Goal: Entertainment & Leisure: Consume media (video, audio)

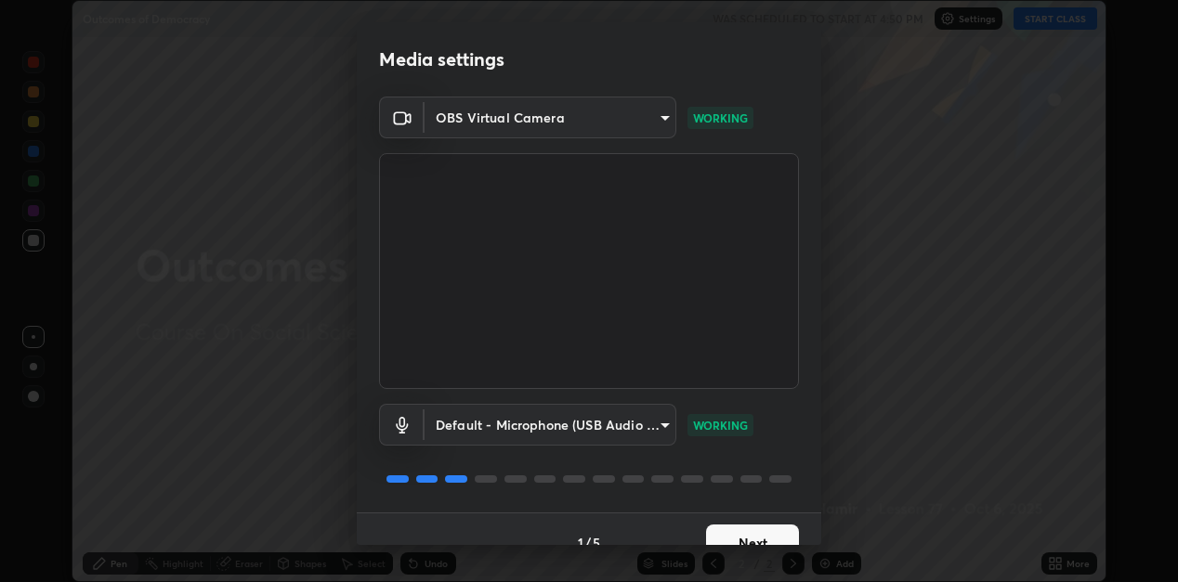
scroll to position [27, 0]
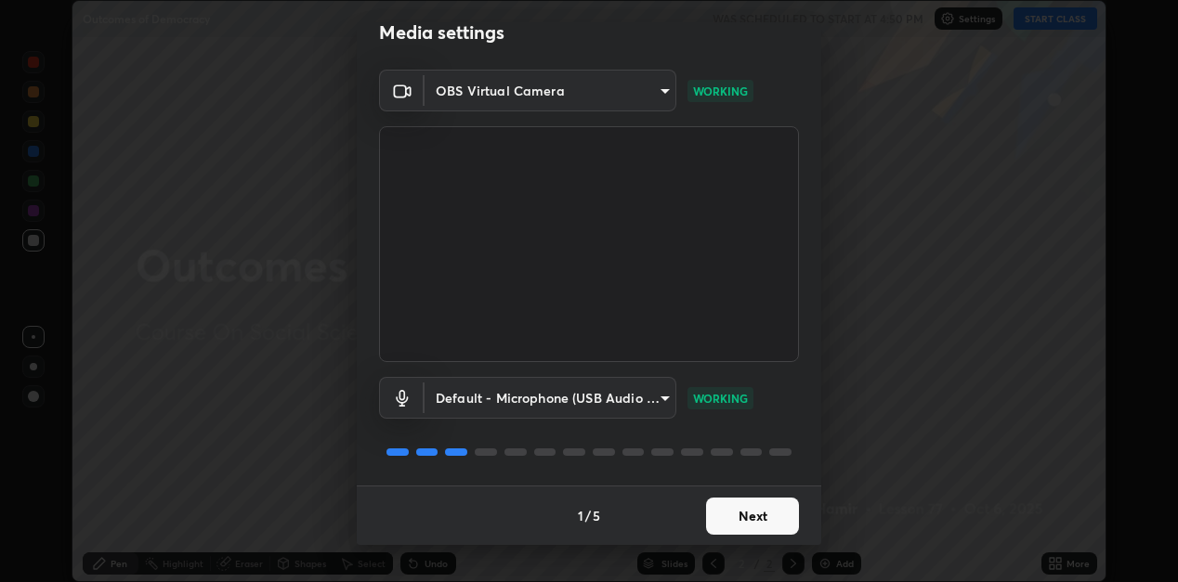
click at [752, 518] on button "Next" at bounding box center [752, 516] width 93 height 37
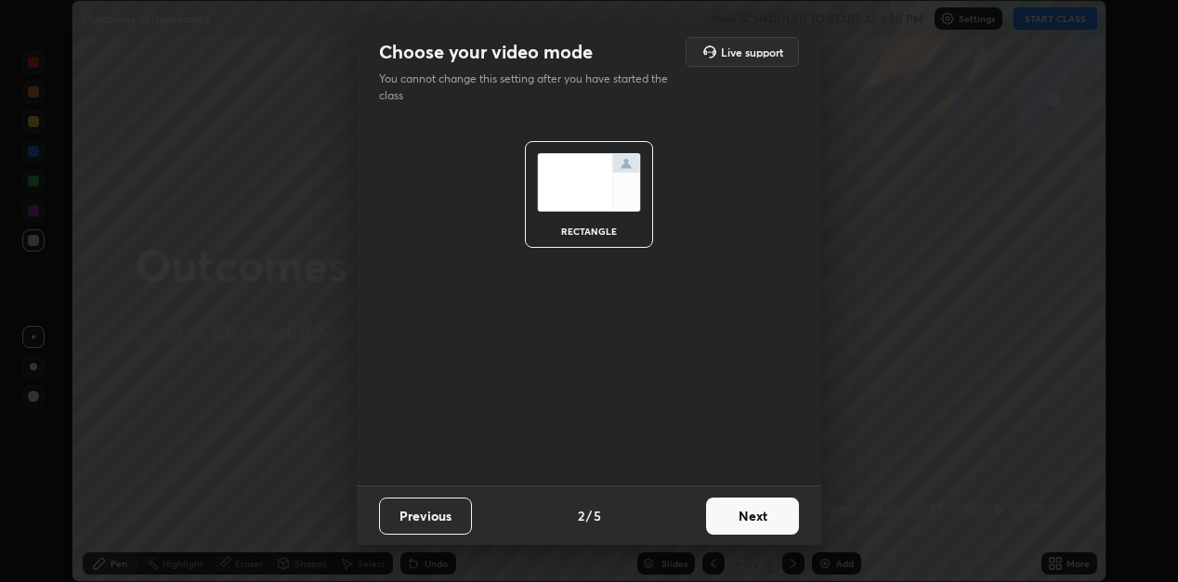
click at [765, 514] on button "Next" at bounding box center [752, 516] width 93 height 37
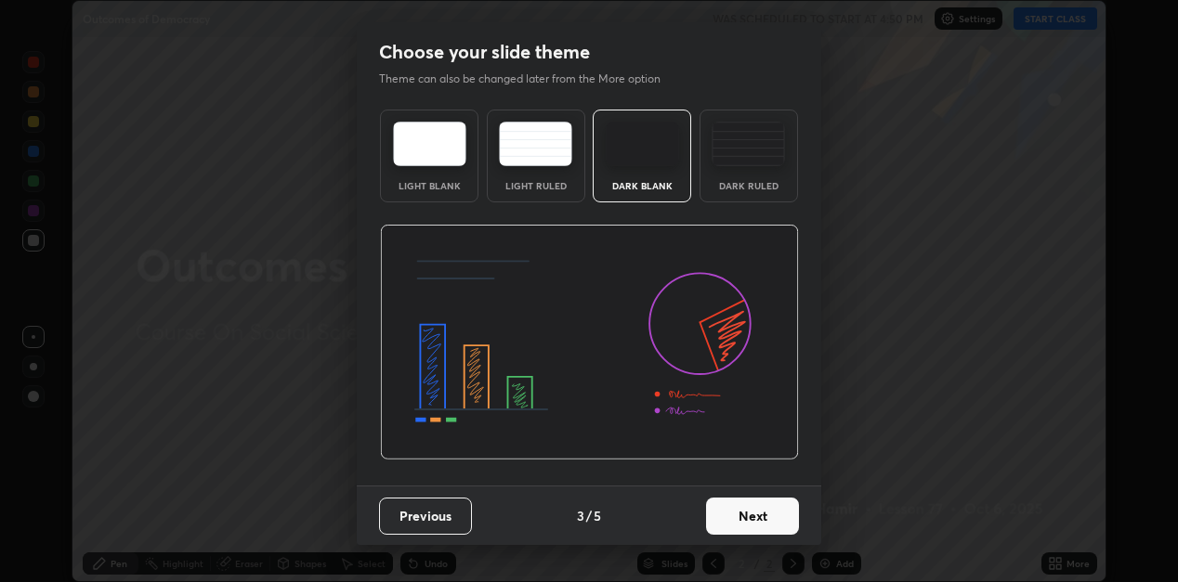
click at [769, 507] on button "Next" at bounding box center [752, 516] width 93 height 37
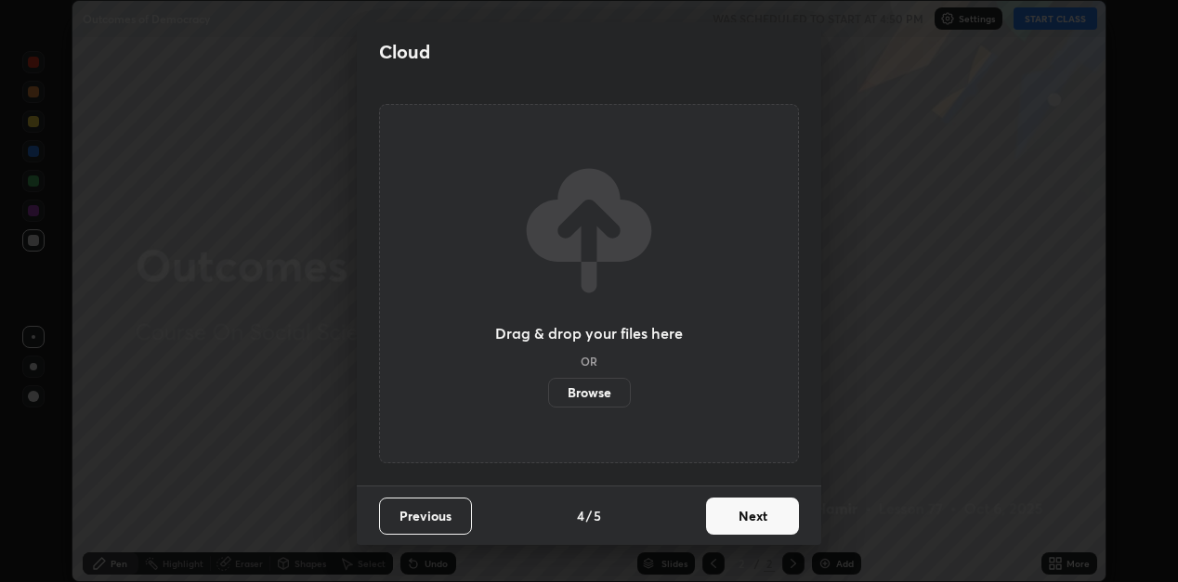
click at [767, 514] on button "Next" at bounding box center [752, 516] width 93 height 37
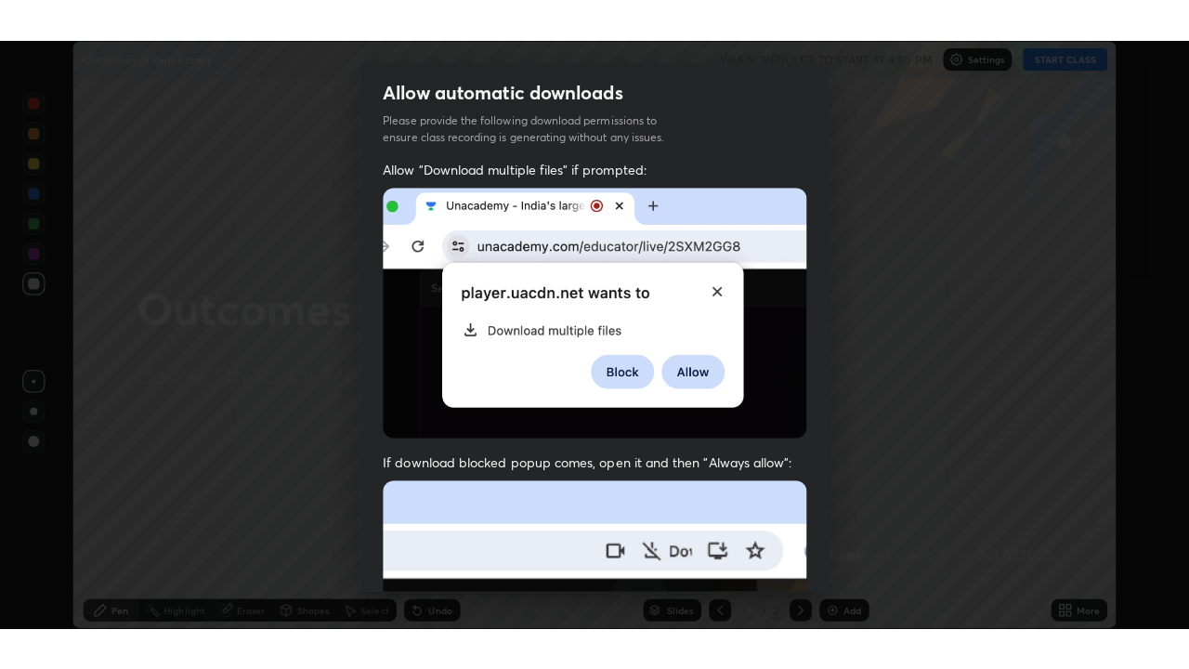
scroll to position [406, 0]
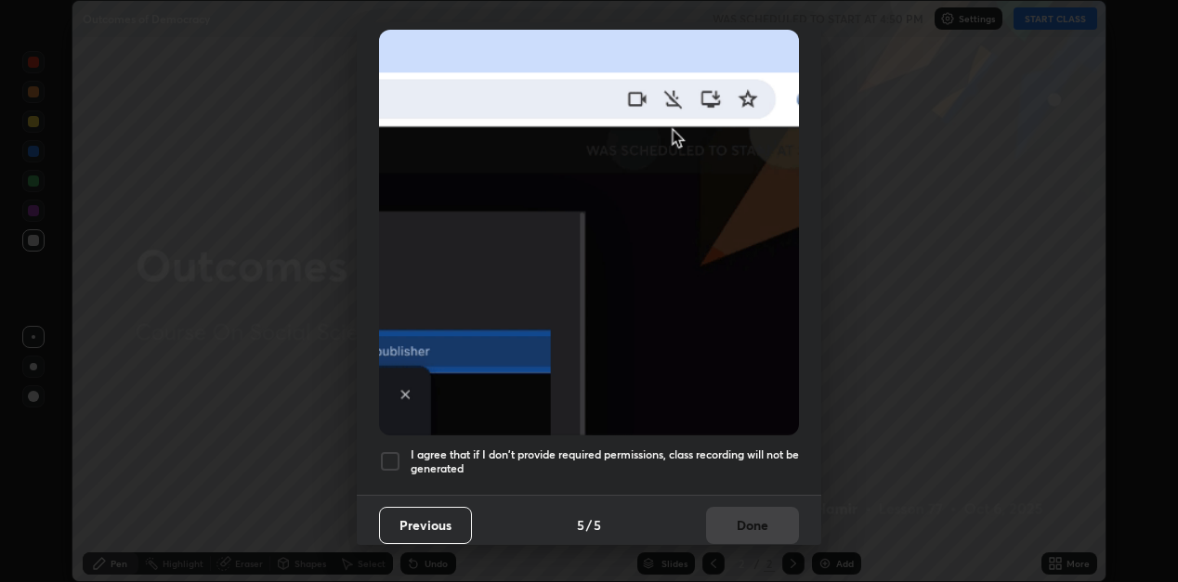
click at [388, 456] on div at bounding box center [390, 461] width 22 height 22
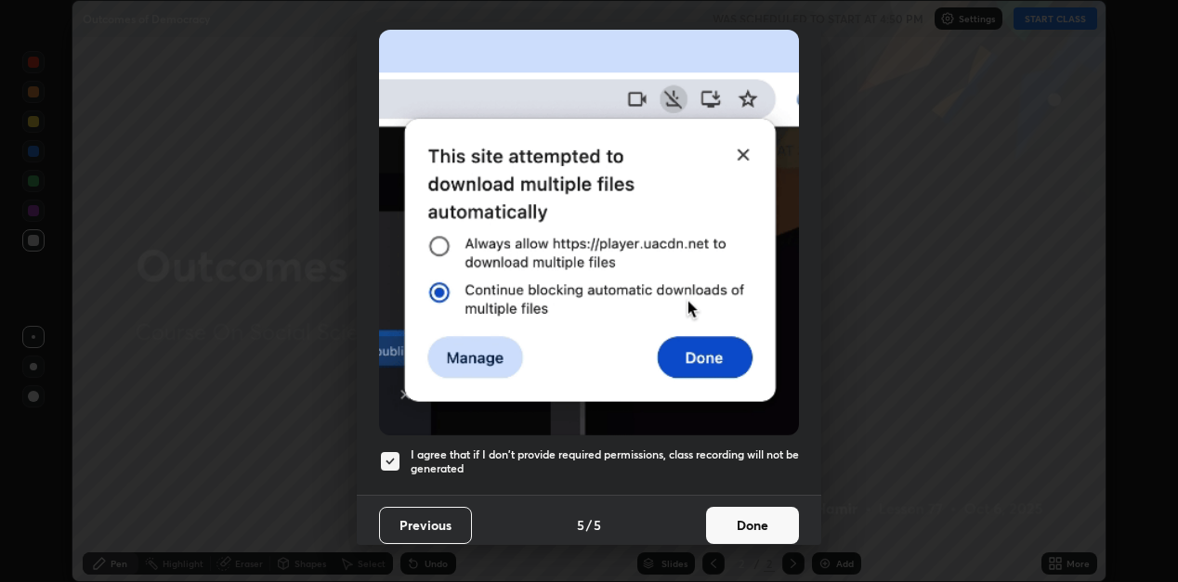
click at [760, 520] on button "Done" at bounding box center [752, 525] width 93 height 37
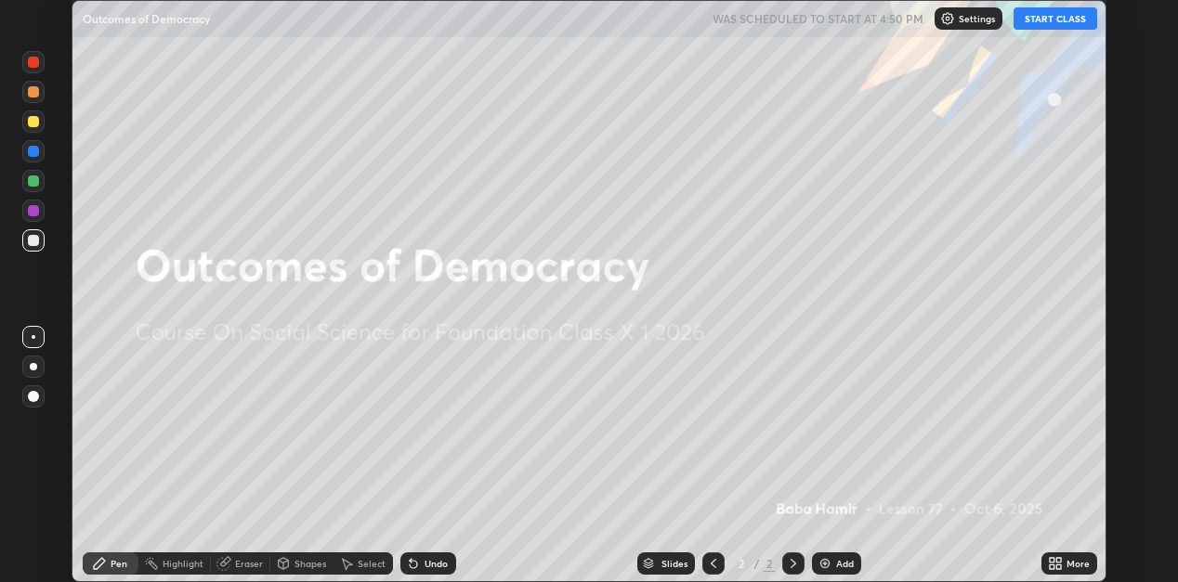
click at [1052, 26] on button "START CLASS" at bounding box center [1055, 18] width 84 height 22
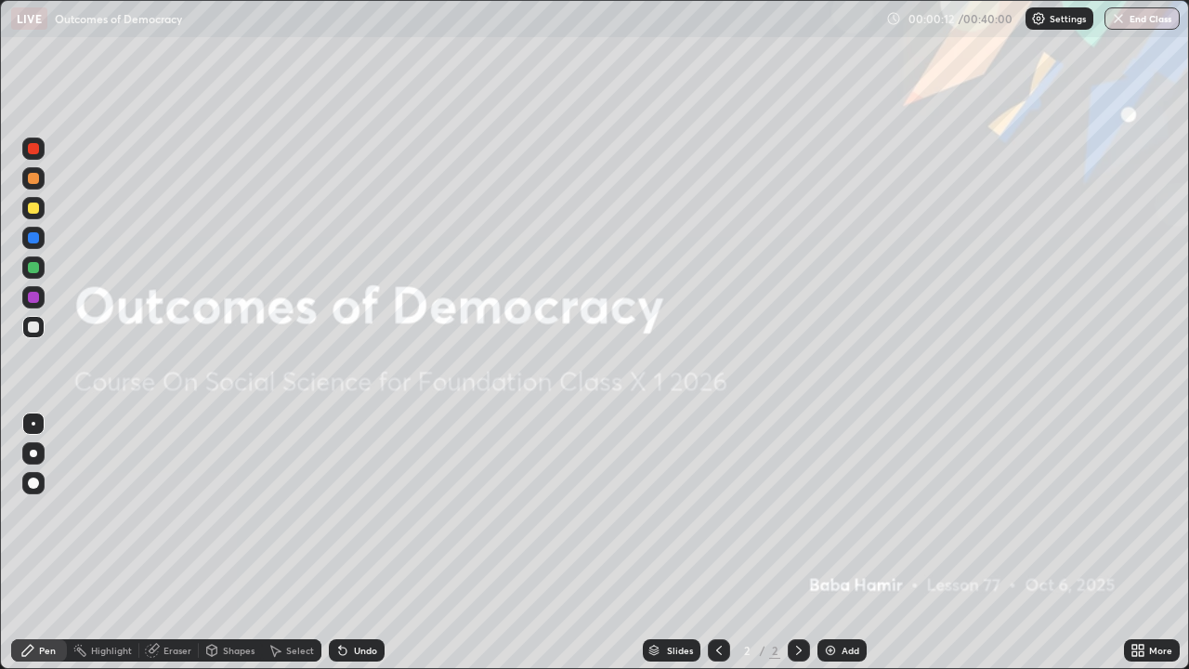
scroll to position [669, 1189]
click at [842, 581] on div "Add" at bounding box center [850, 649] width 18 height 9
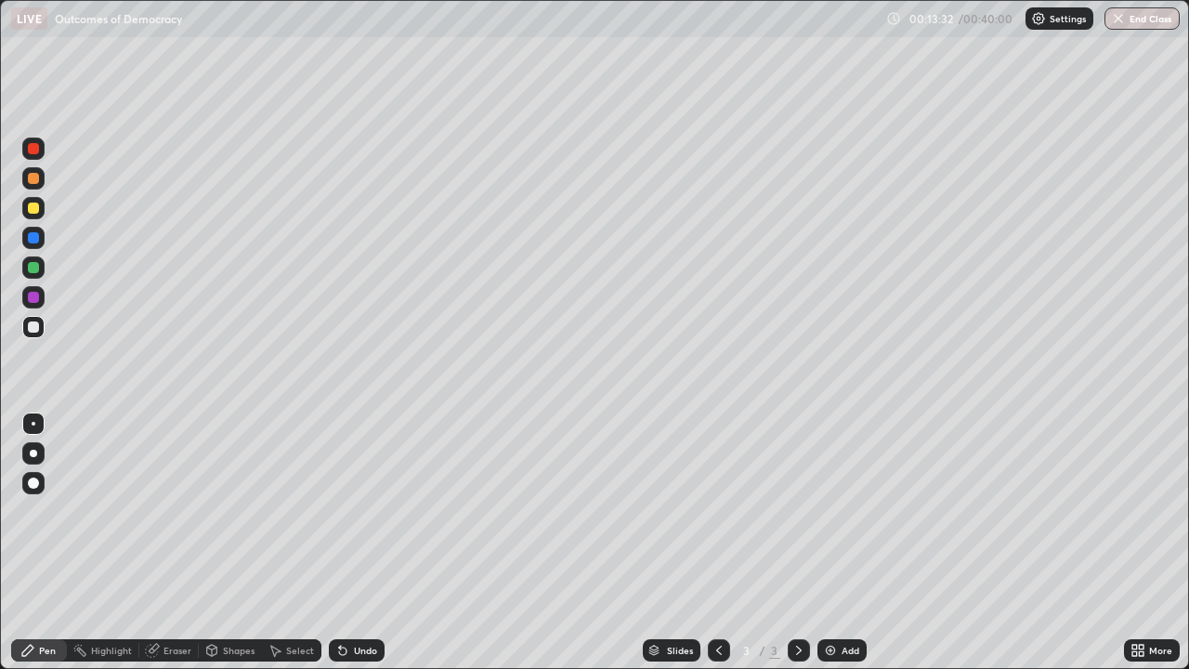
click at [839, 581] on div "Add" at bounding box center [841, 650] width 49 height 22
click at [176, 581] on div "Eraser" at bounding box center [177, 649] width 28 height 9
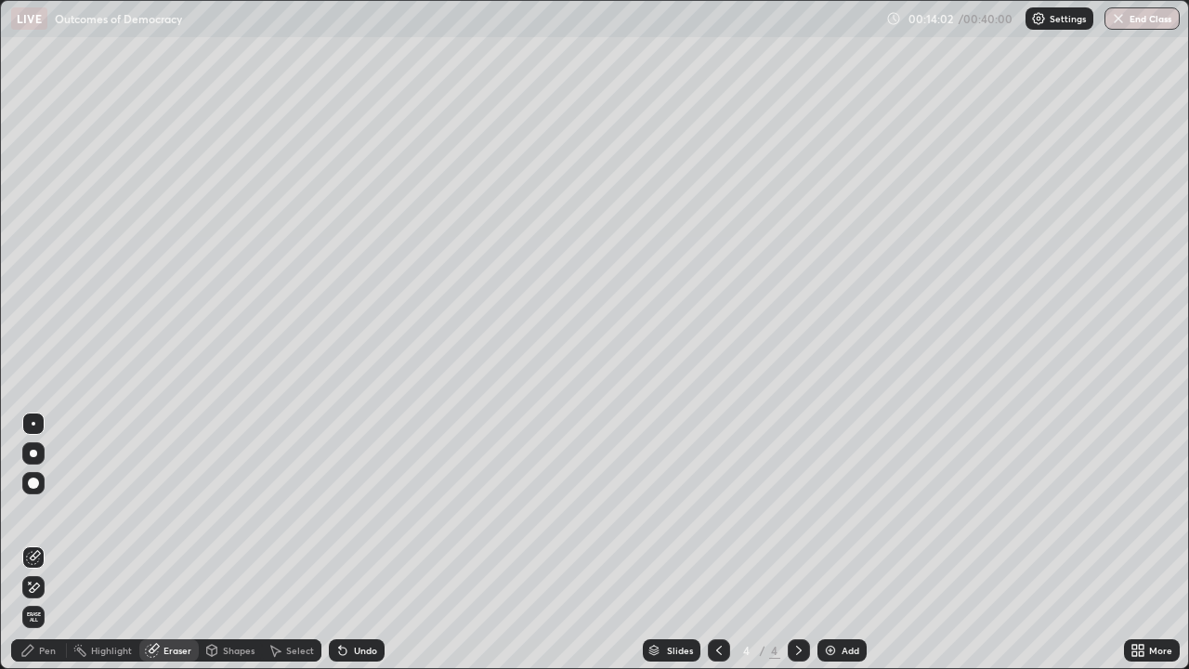
click at [46, 581] on div "Pen" at bounding box center [47, 649] width 17 height 9
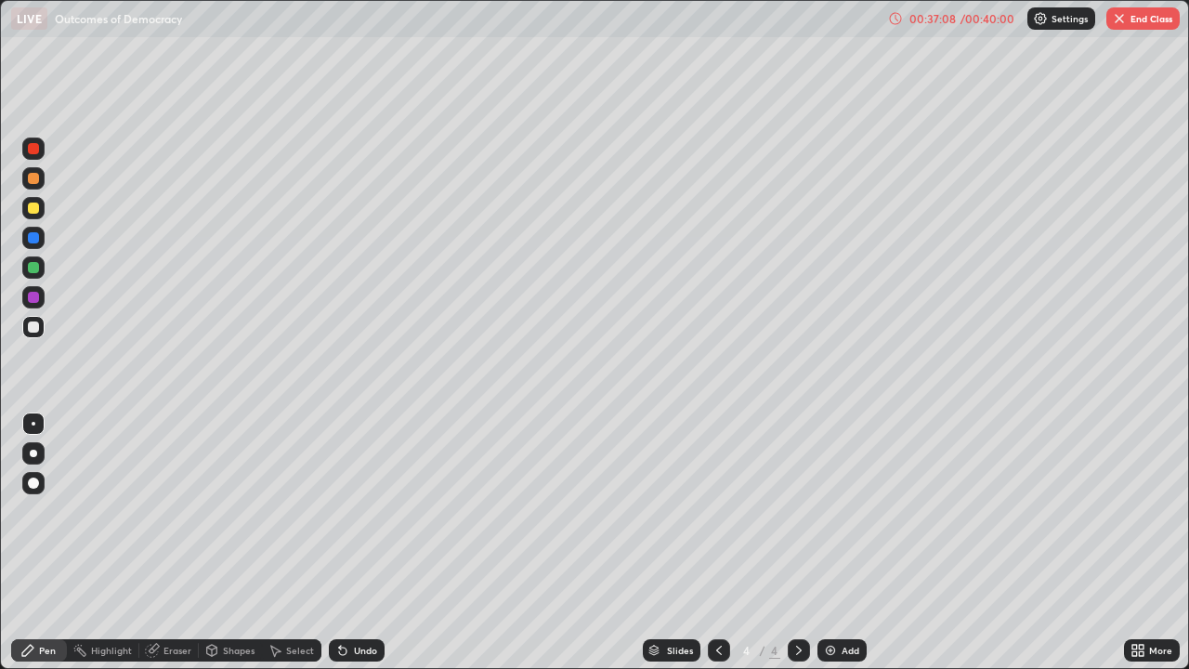
click at [832, 581] on img at bounding box center [830, 650] width 15 height 15
click at [1153, 24] on button "End Class" at bounding box center [1142, 18] width 73 height 22
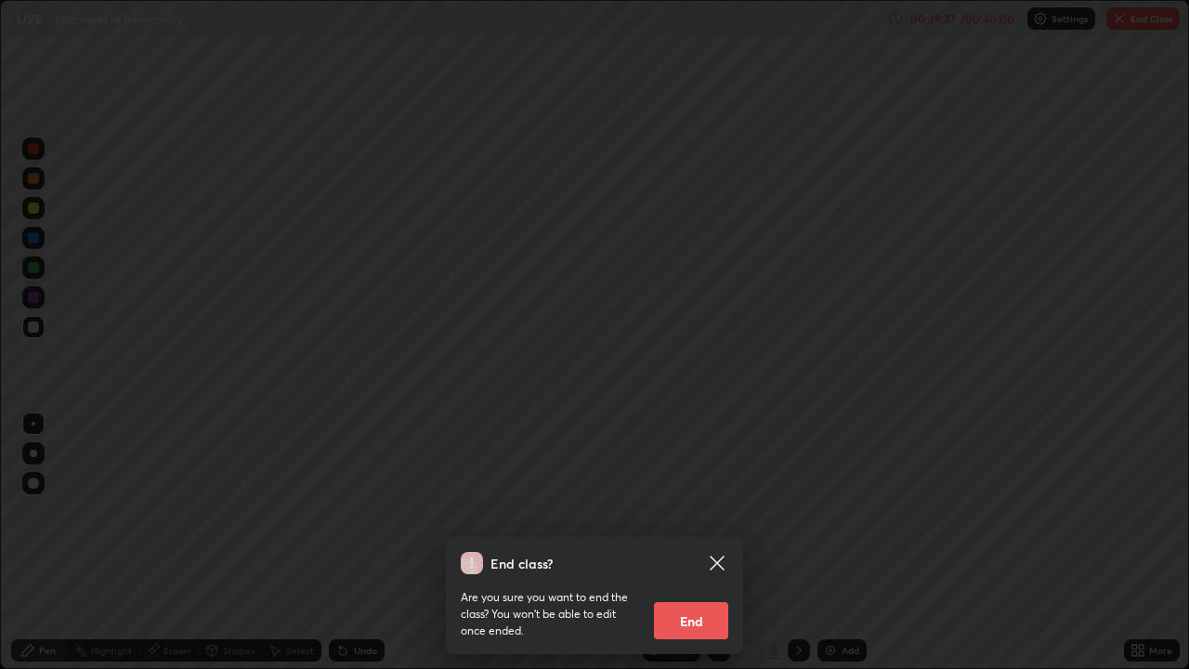
click at [701, 581] on button "End" at bounding box center [691, 620] width 74 height 37
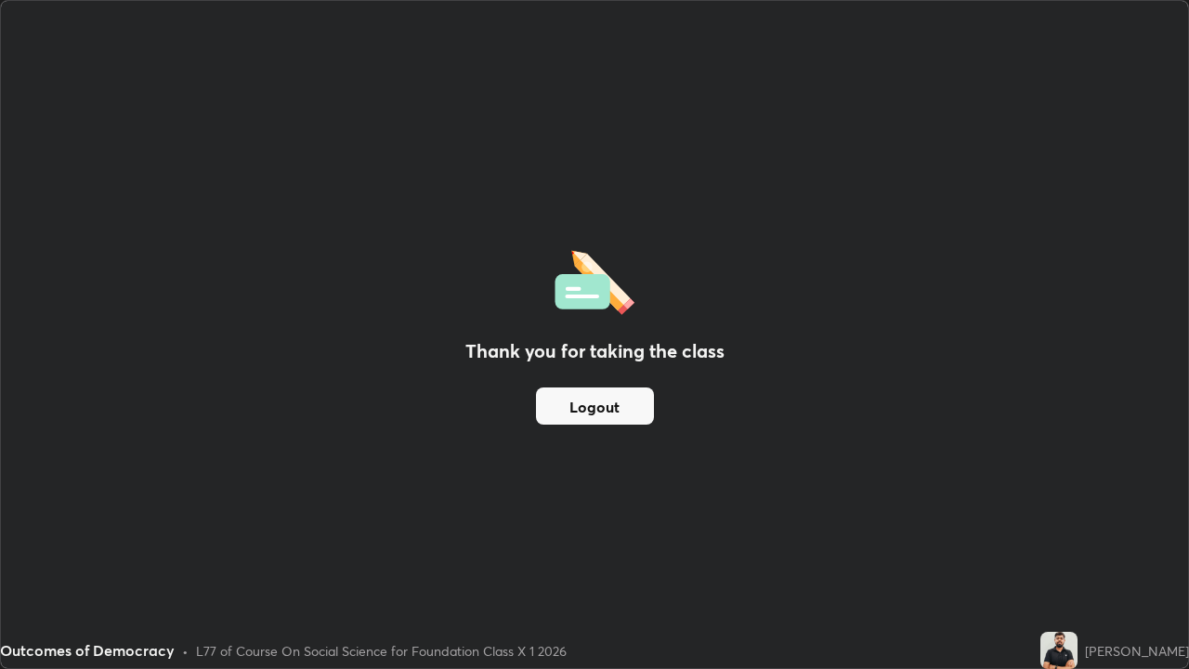
click at [777, 468] on div "Thank you for taking the class Logout" at bounding box center [594, 334] width 1187 height 667
click at [580, 408] on button "Logout" at bounding box center [595, 405] width 118 height 37
click at [868, 272] on div "Thank you for taking the class Logout" at bounding box center [594, 334] width 1187 height 667
